Goal: Information Seeking & Learning: Learn about a topic

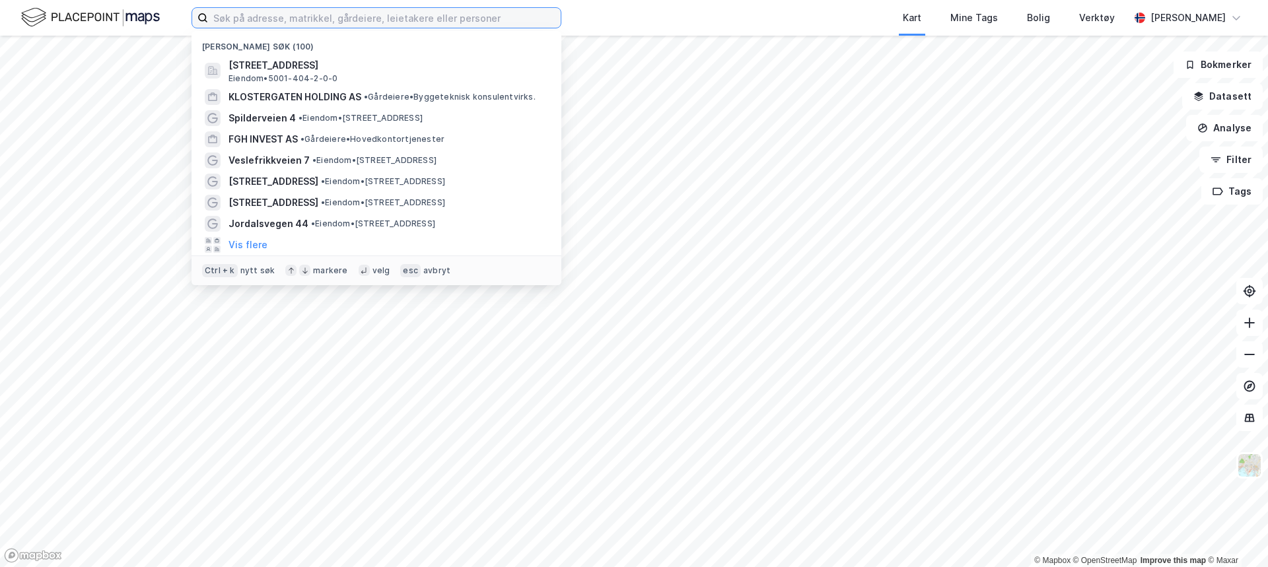
click at [231, 15] on input at bounding box center [384, 18] width 353 height 20
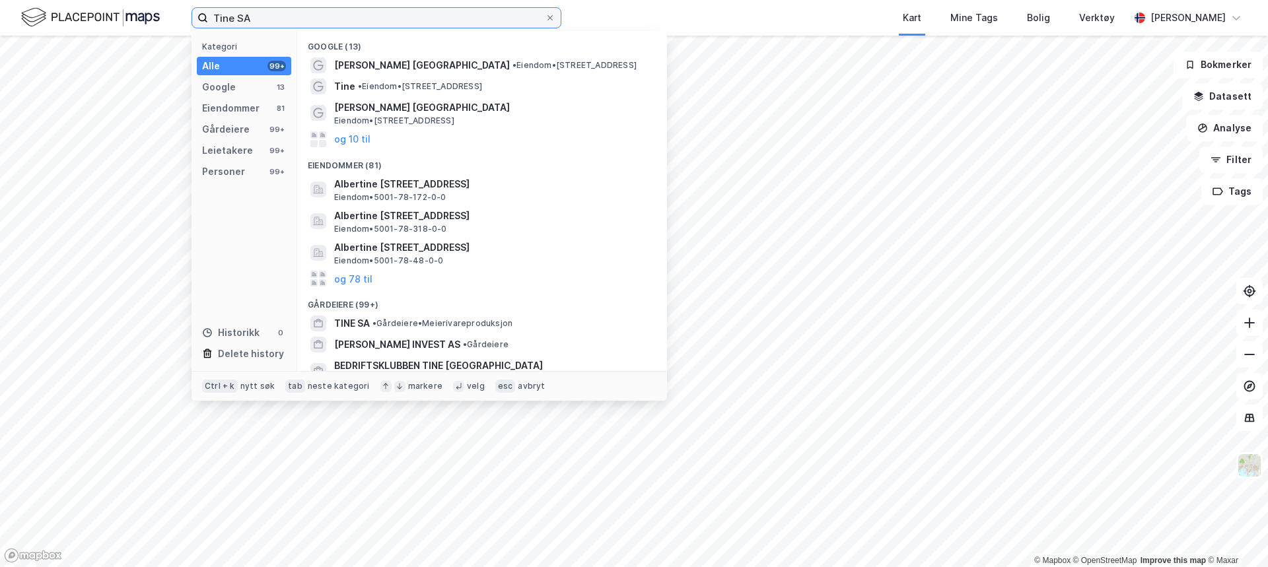
type input "Tine SA"
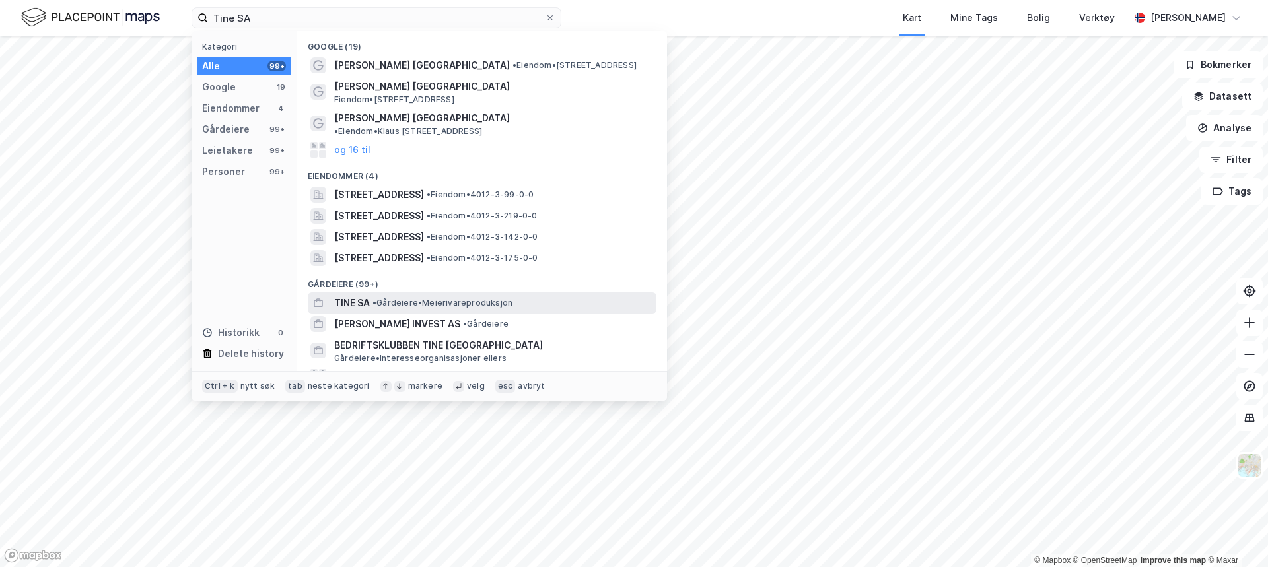
click at [409, 295] on div "TINE SA • Gårdeiere • Meierivareproduksjon" at bounding box center [494, 303] width 320 height 16
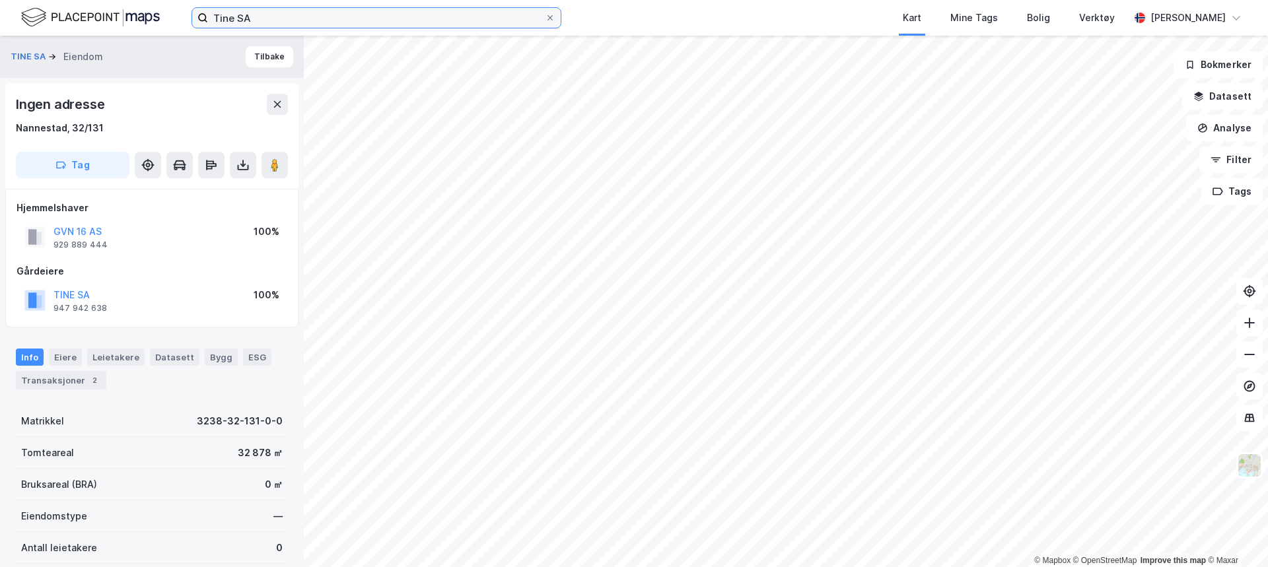
click at [260, 11] on input "Tine SA" at bounding box center [376, 18] width 337 height 20
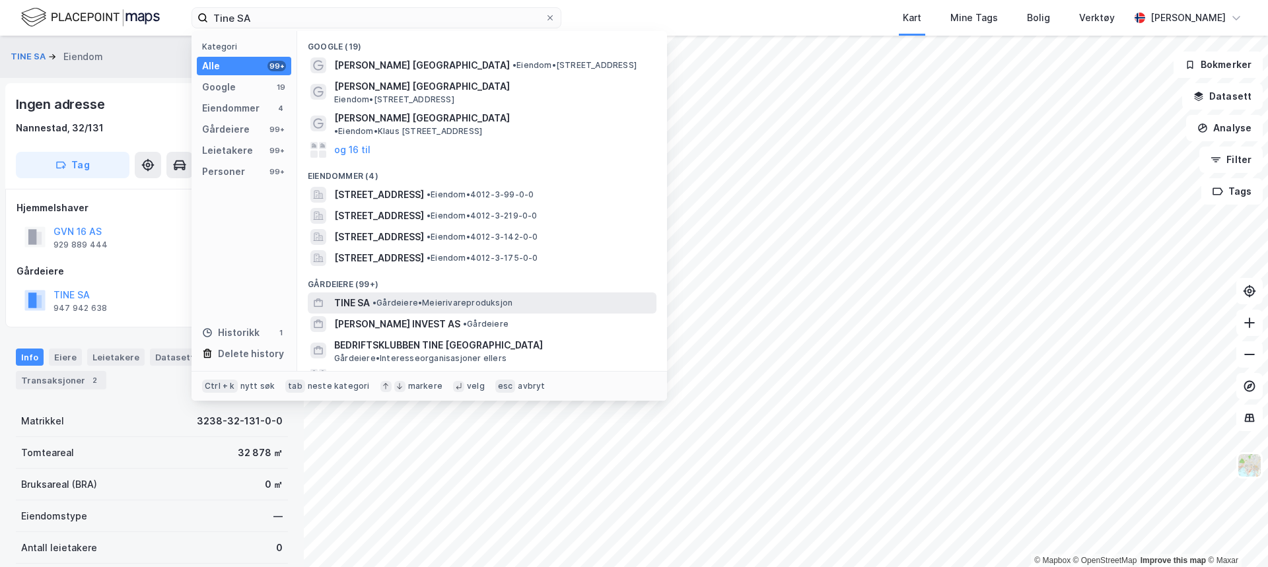
click at [376, 298] on span "•" at bounding box center [374, 303] width 4 height 10
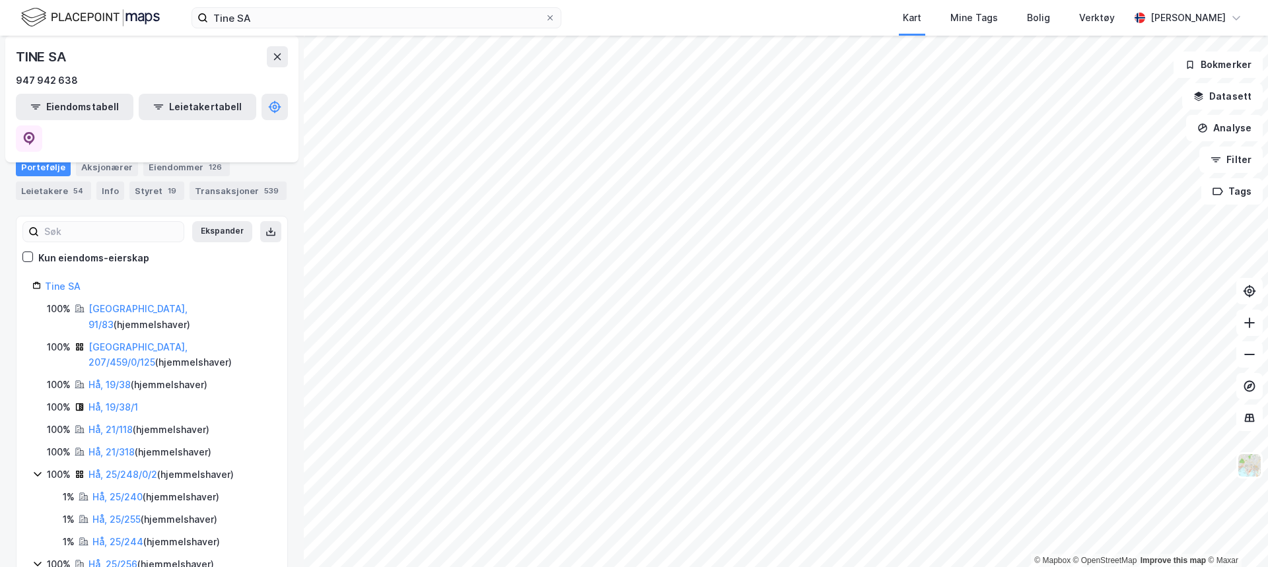
scroll to position [66, 0]
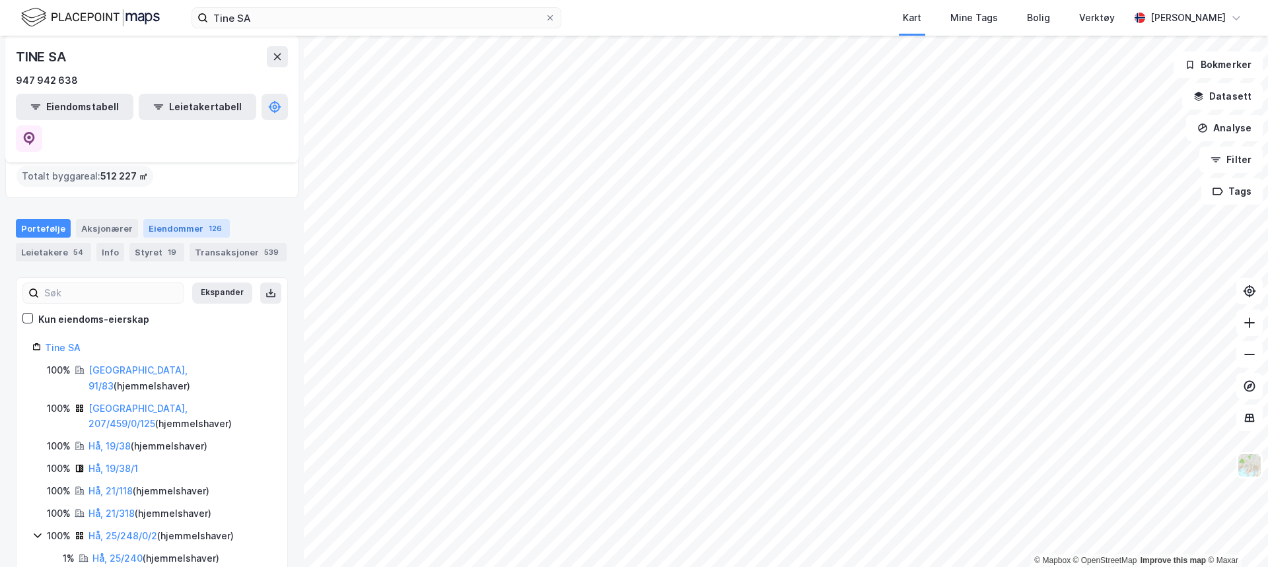
click at [195, 219] on div "Eiendommer 126" at bounding box center [186, 228] width 87 height 18
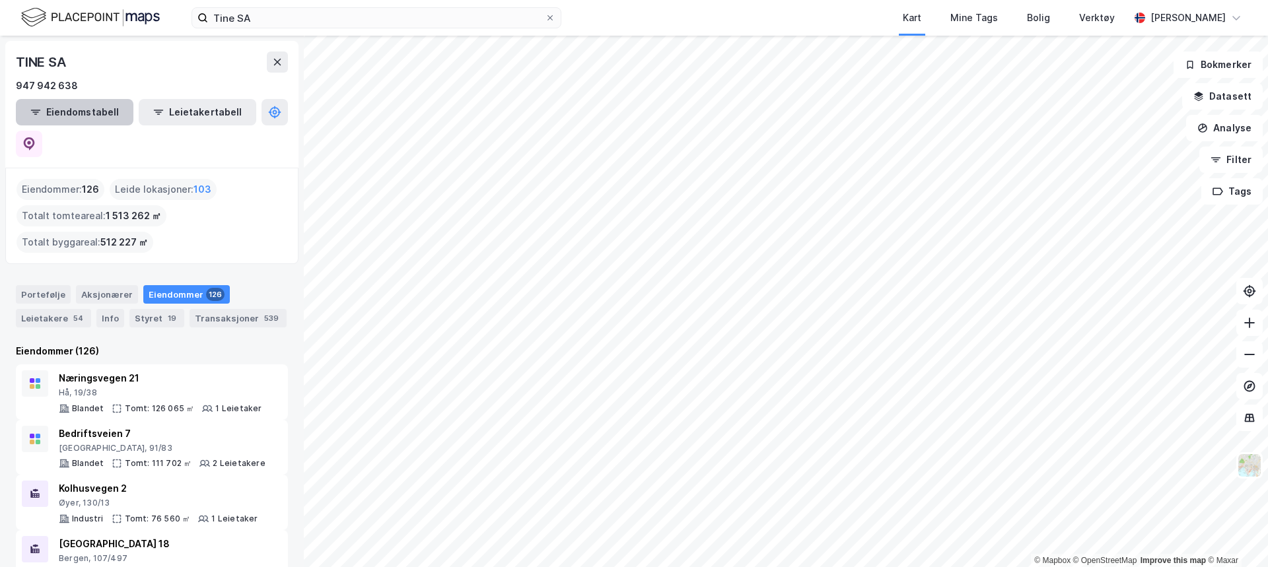
click at [102, 112] on button "Eiendomstabell" at bounding box center [75, 112] width 118 height 26
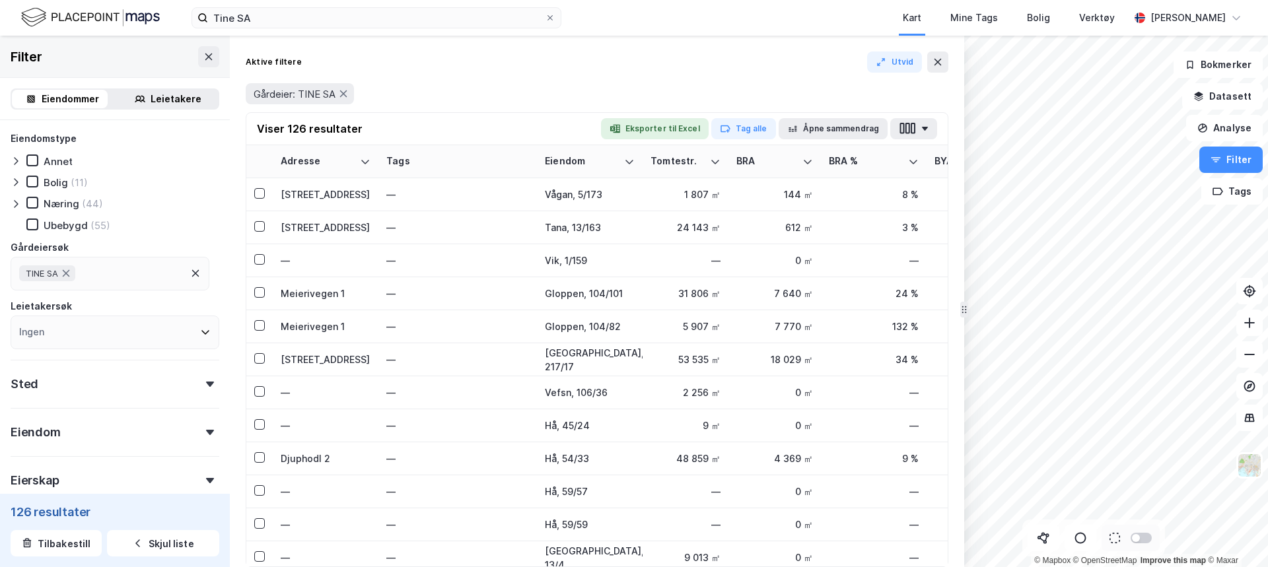
click at [174, 101] on div "Leietakere" at bounding box center [176, 99] width 51 height 16
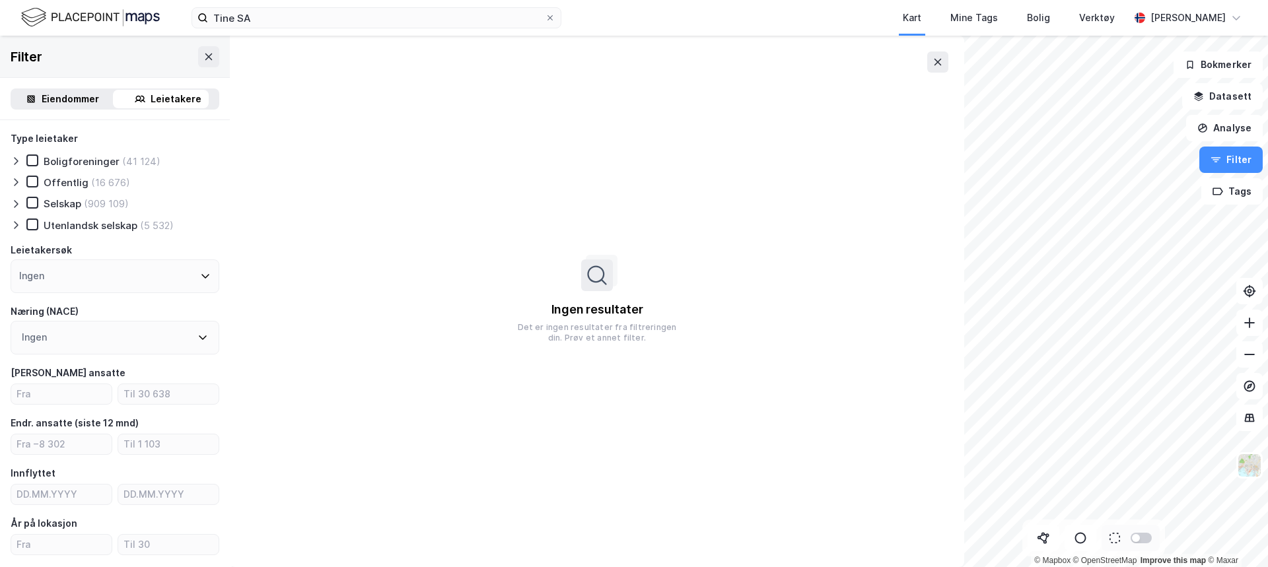
click at [55, 95] on div "Eiendommer" at bounding box center [70, 99] width 57 height 16
